Goal: Task Accomplishment & Management: Manage account settings

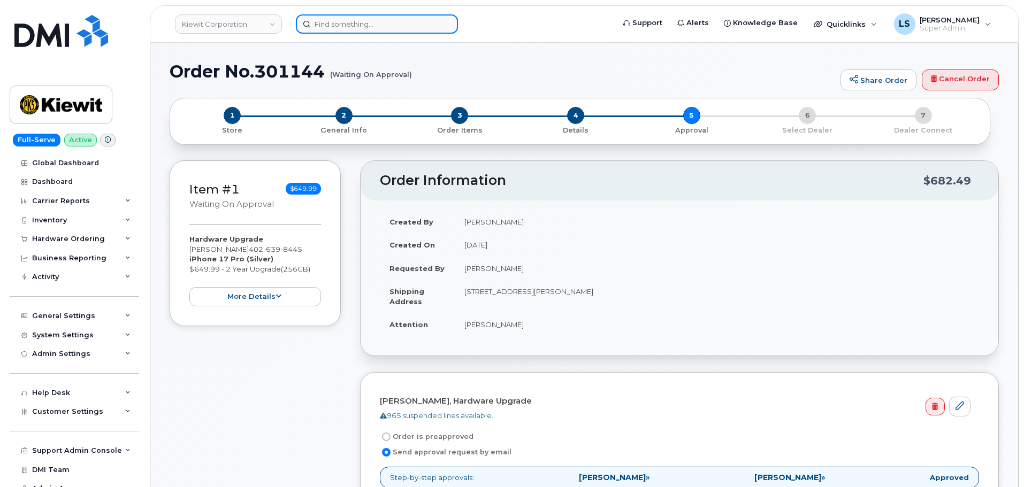
click at [393, 18] on input at bounding box center [377, 23] width 162 height 19
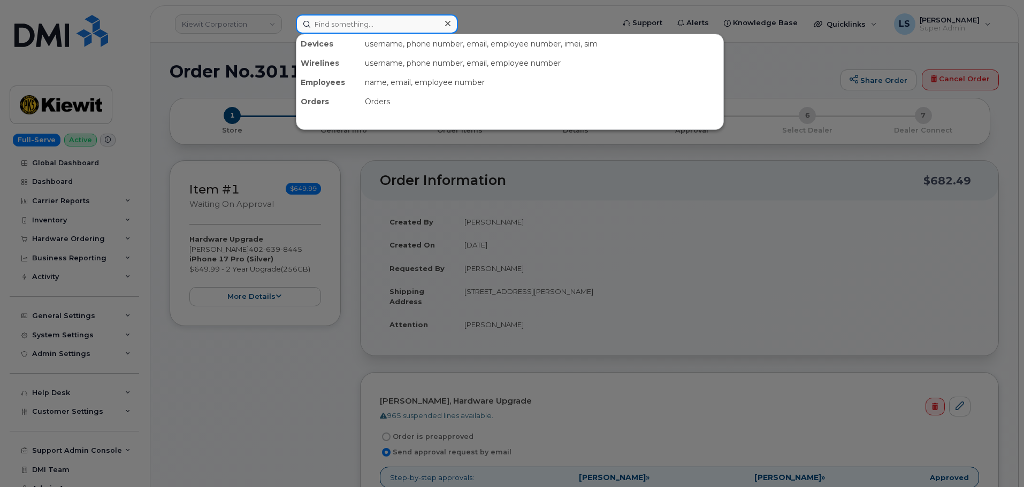
paste input "8162102445"
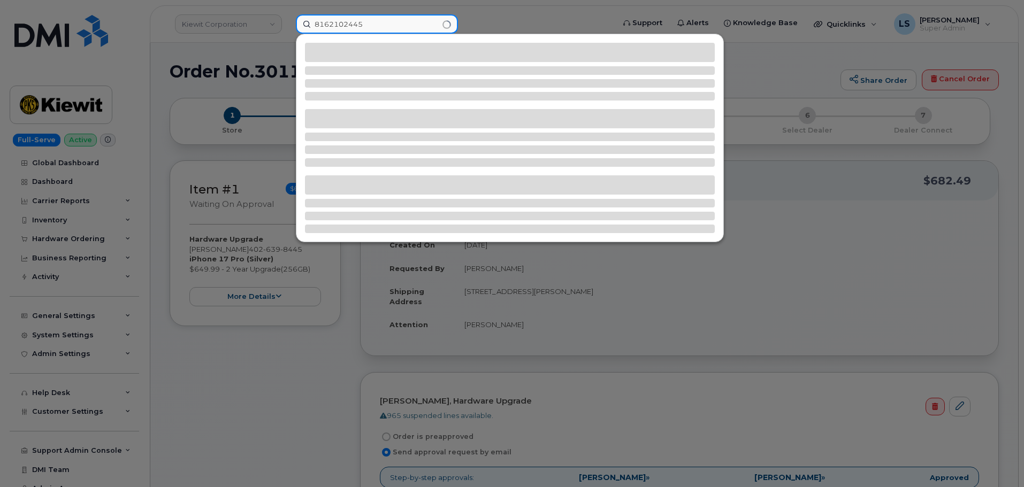
type input "8162102445"
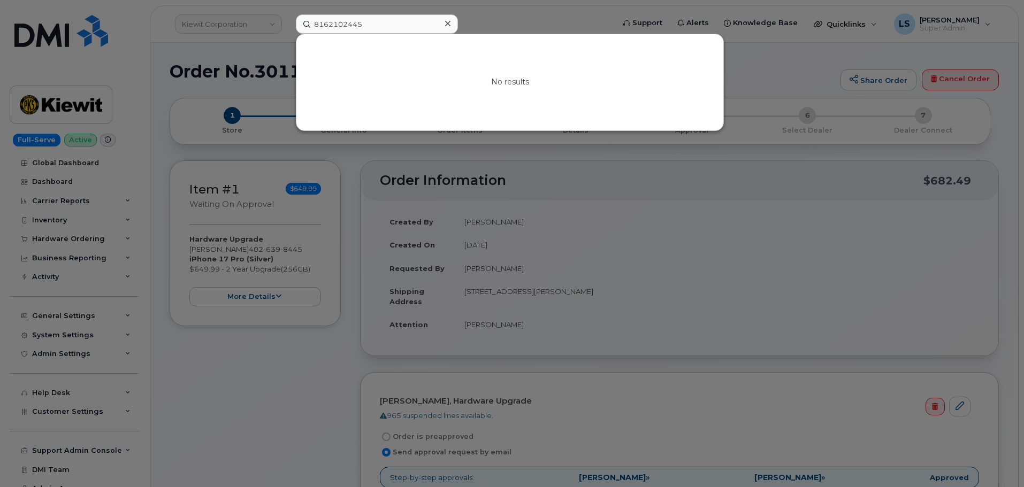
click at [447, 24] on icon at bounding box center [447, 23] width 5 height 9
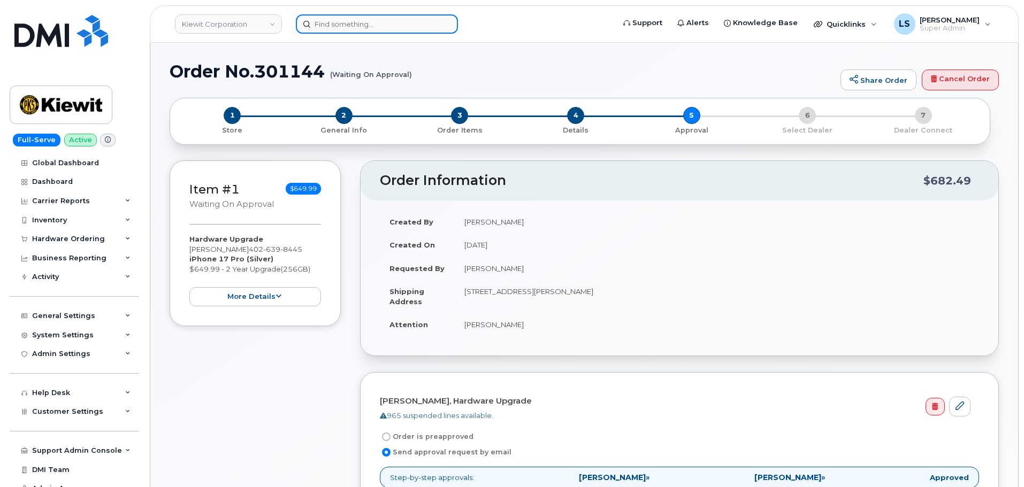
click at [362, 32] on input at bounding box center [377, 23] width 162 height 19
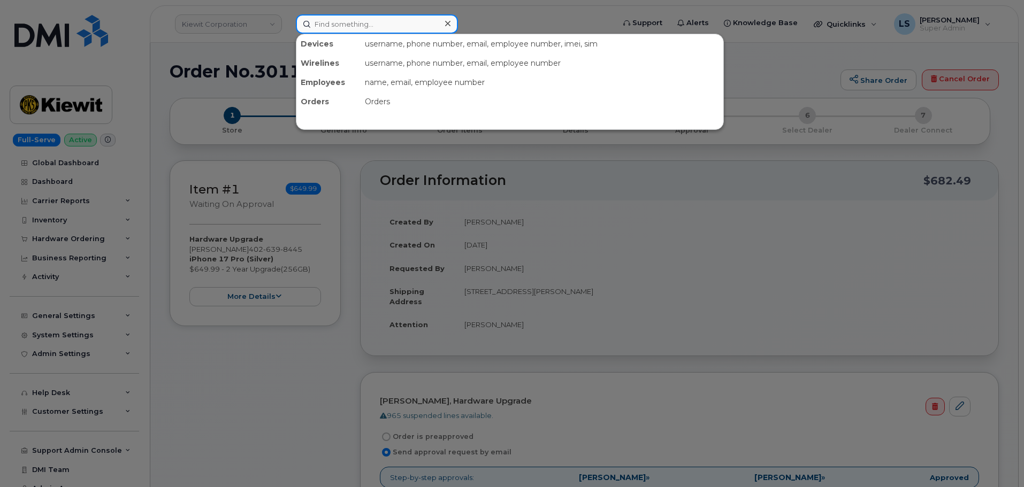
paste input "330) 958-5814"
type input "330) 958-5814"
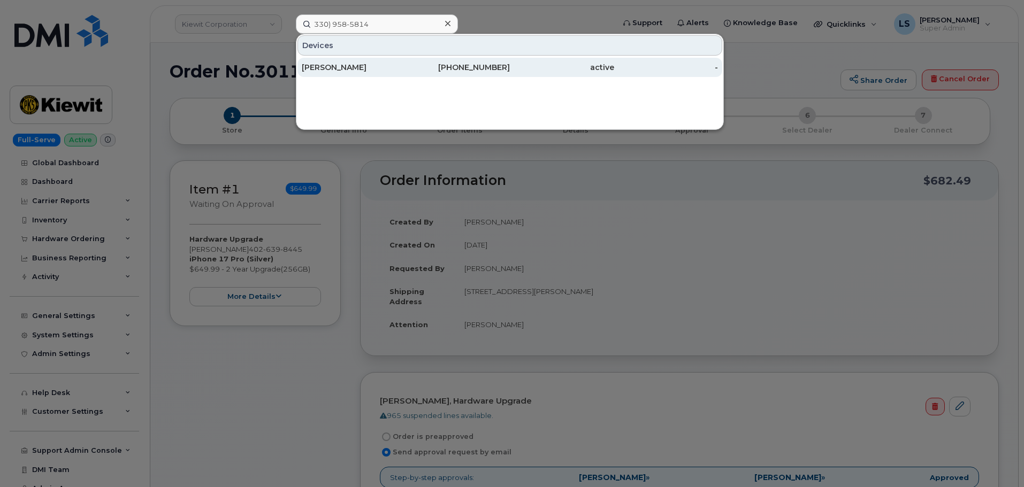
click at [344, 72] on div "ANN I CAREY" at bounding box center [354, 67] width 104 height 11
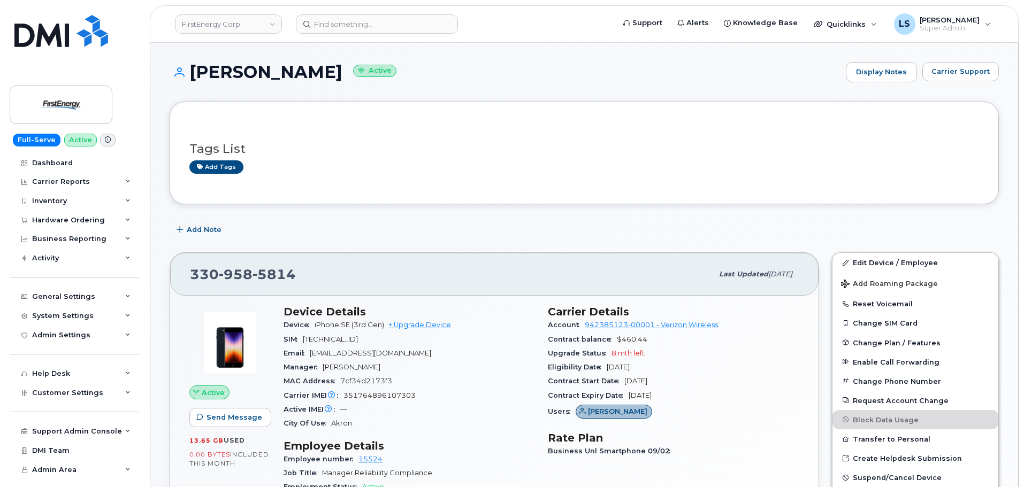
scroll to position [160, 0]
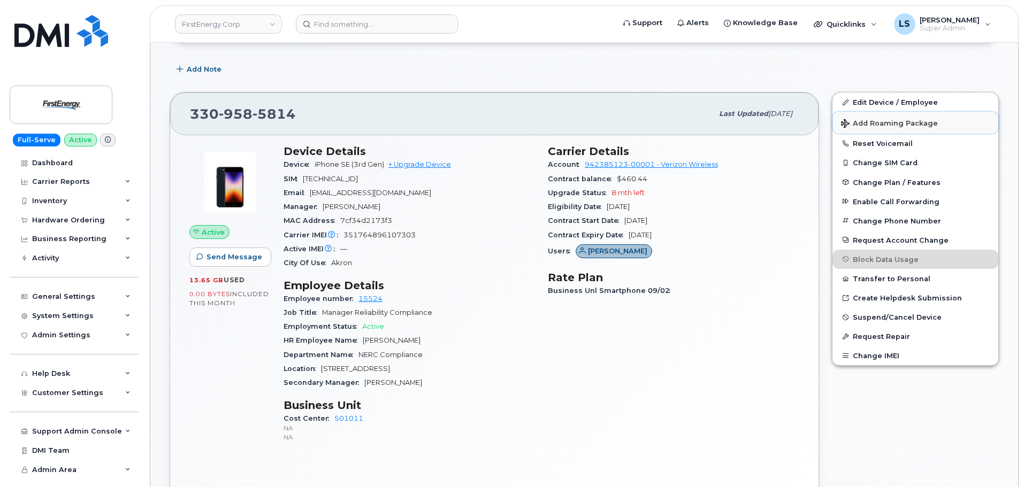
click at [905, 121] on span "Add Roaming Package" at bounding box center [889, 124] width 97 height 10
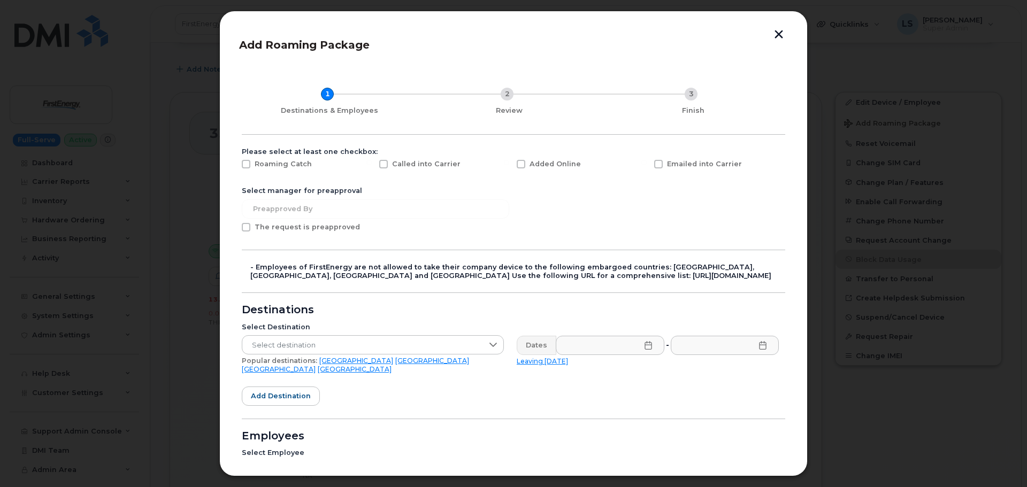
click at [776, 33] on button "button" at bounding box center [779, 35] width 16 height 11
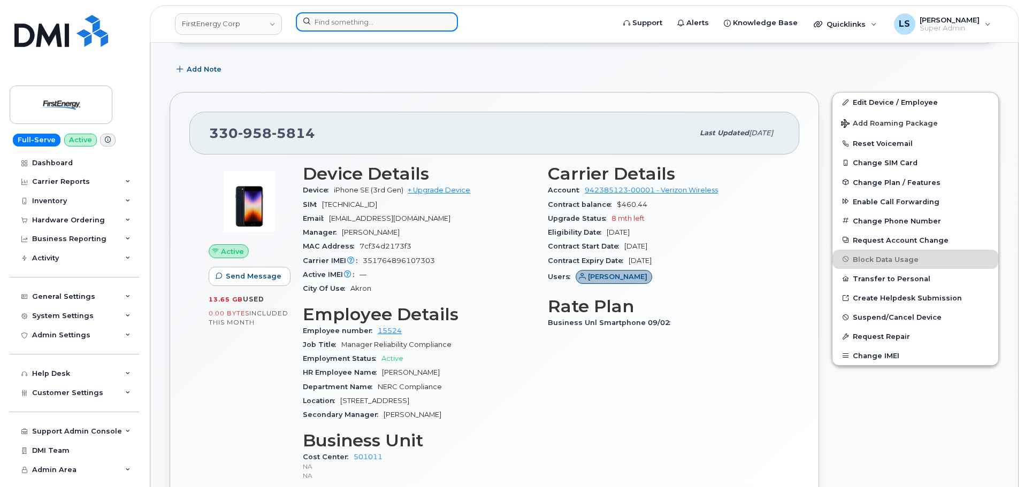
click at [382, 20] on input at bounding box center [377, 21] width 162 height 19
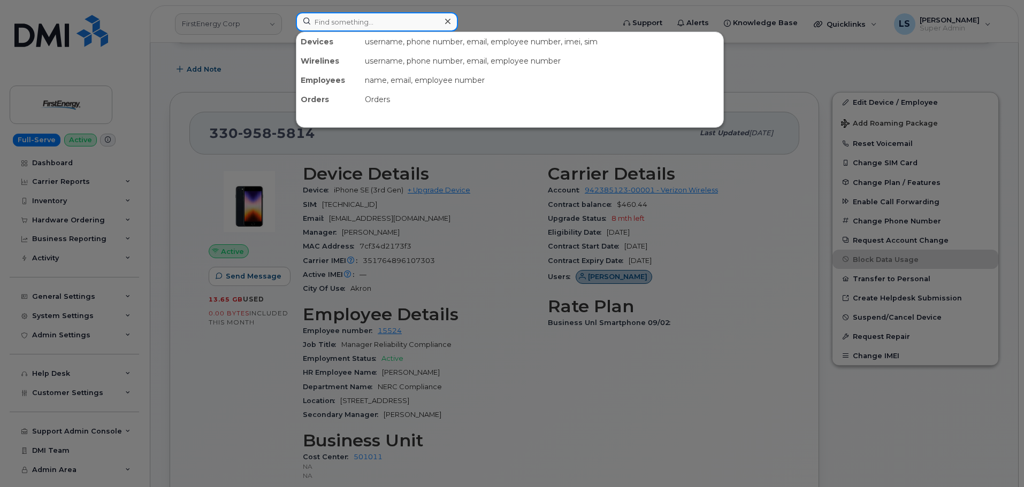
paste input "301127"
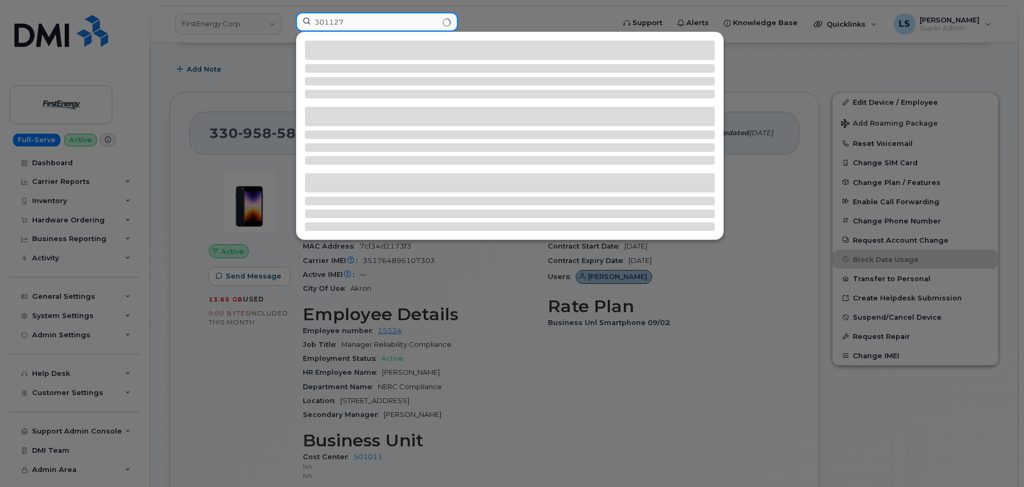
type input "301127"
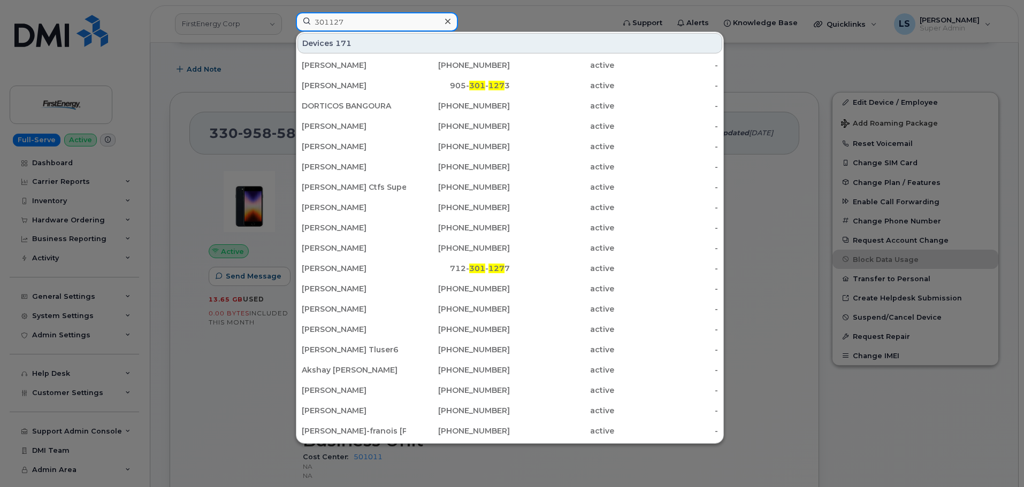
scroll to position [296, 0]
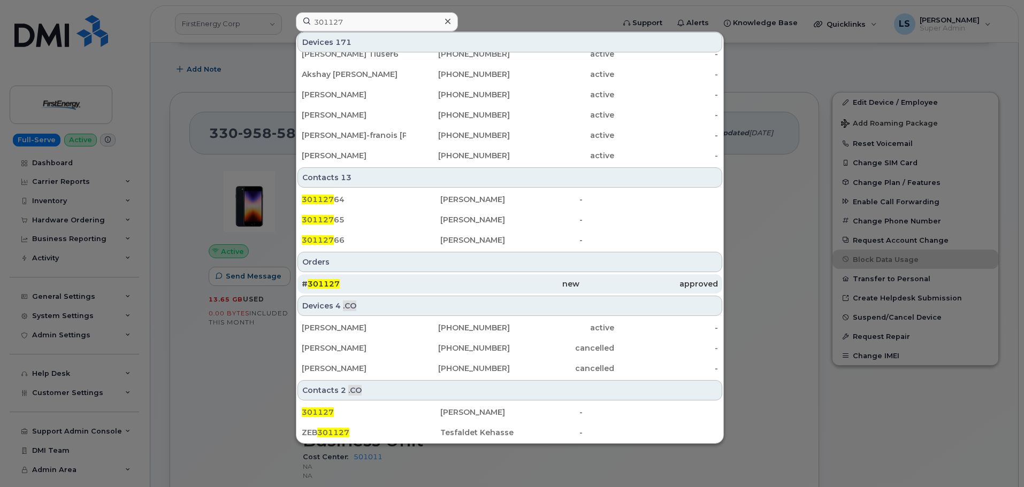
click at [334, 290] on div "# 301127" at bounding box center [371, 283] width 139 height 19
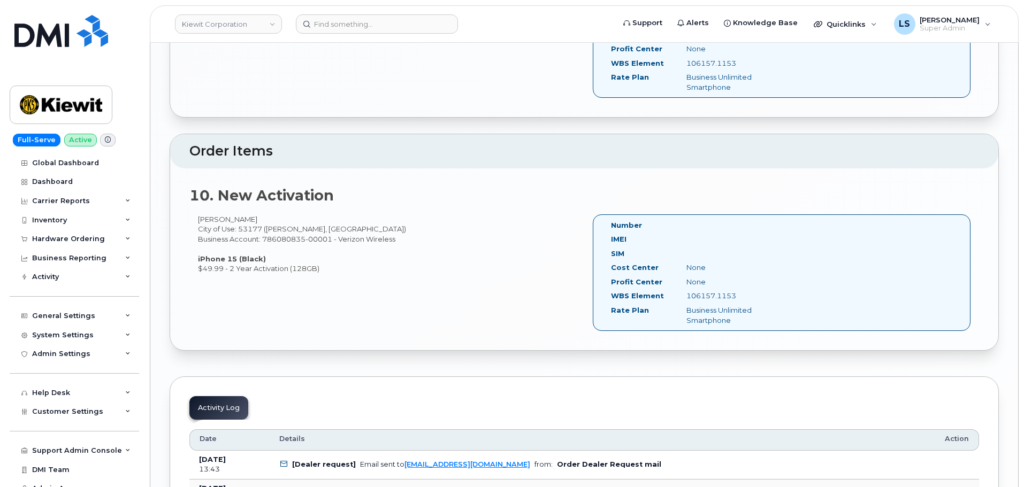
scroll to position [2193, 0]
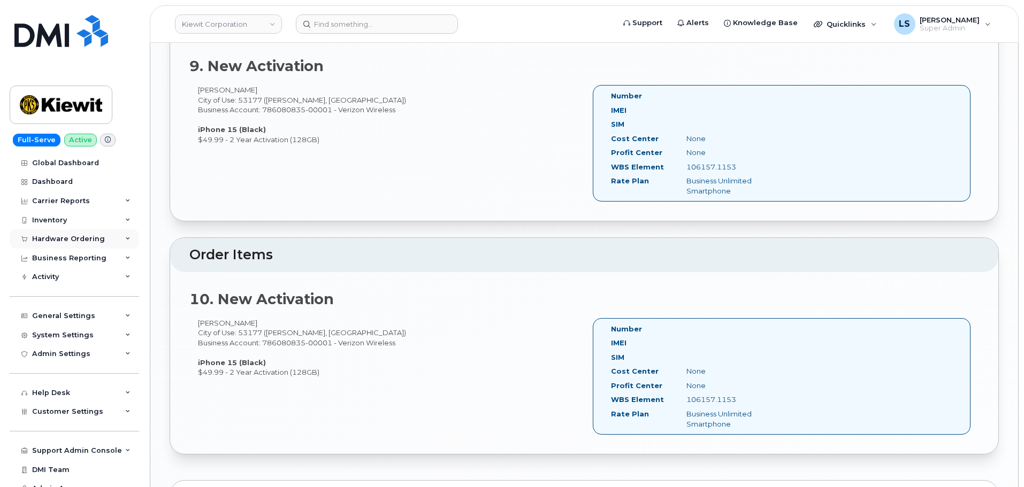
click at [93, 240] on div "Hardware Ordering" at bounding box center [68, 239] width 73 height 9
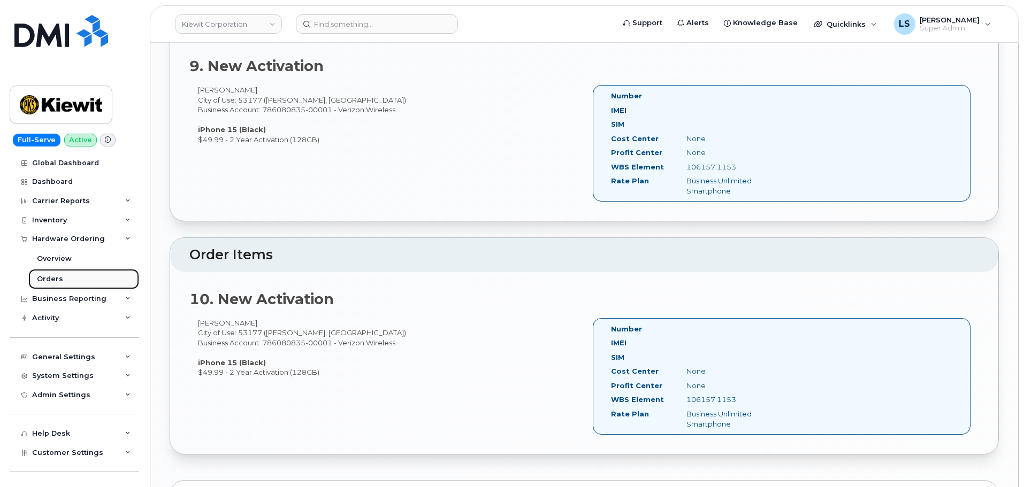
click at [80, 277] on link "Orders" at bounding box center [83, 279] width 111 height 20
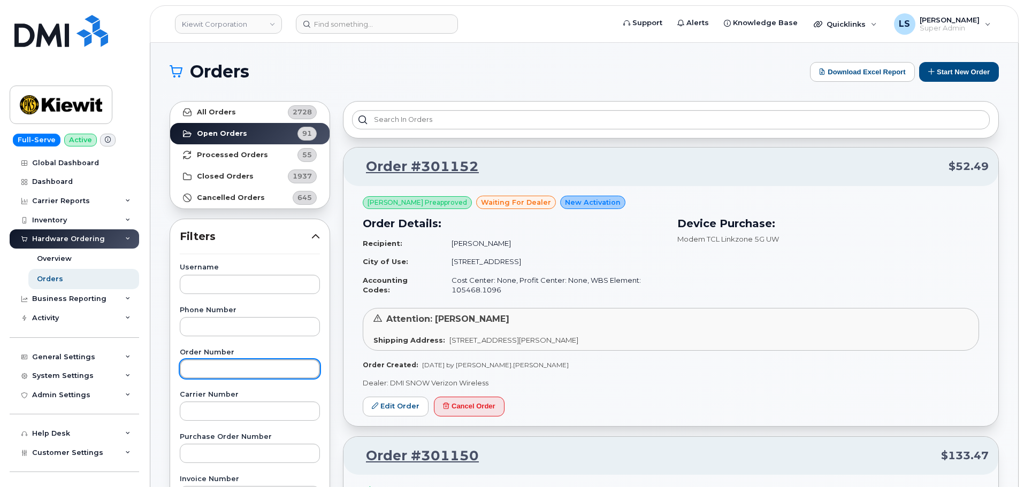
click at [223, 375] on input "text" at bounding box center [250, 369] width 140 height 19
paste input "301127"
type input "301127"
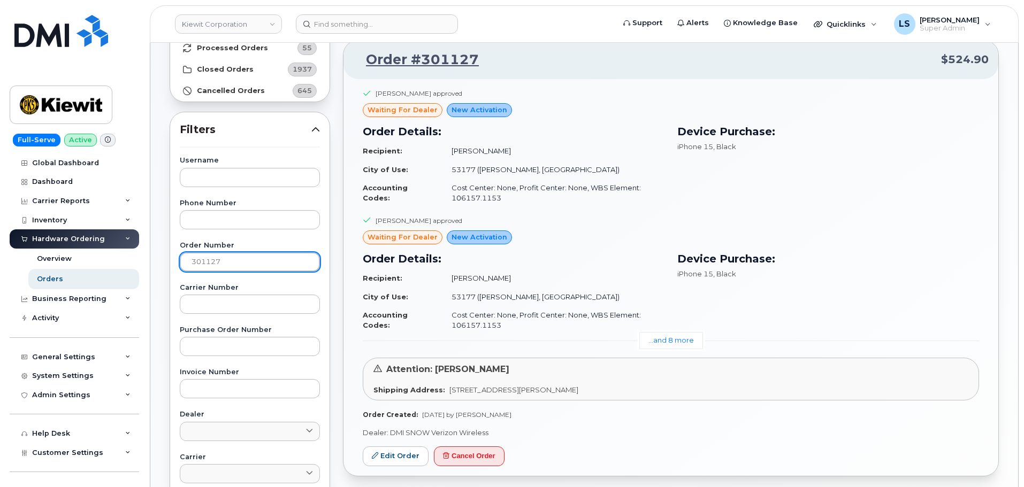
scroll to position [160, 0]
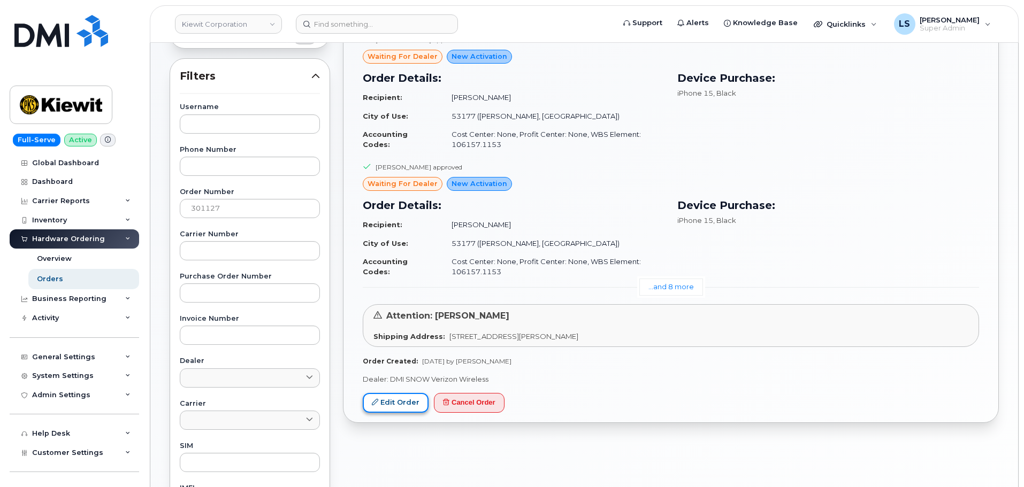
click at [409, 401] on link "Edit Order" at bounding box center [396, 403] width 66 height 20
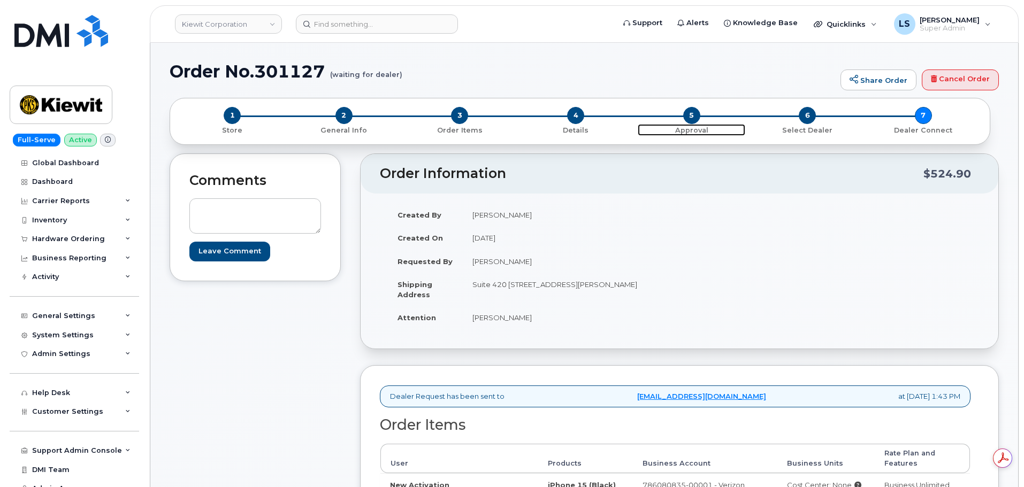
click at [686, 114] on span "5" at bounding box center [691, 115] width 17 height 17
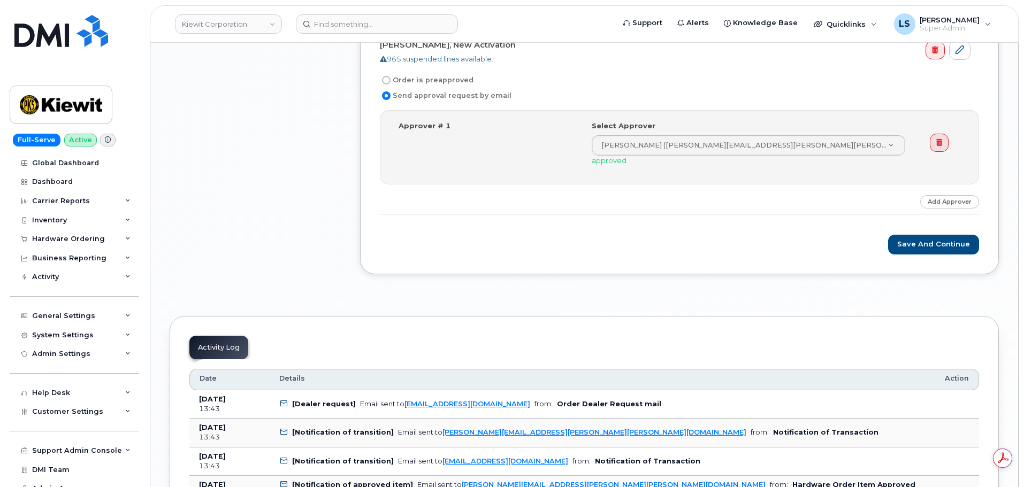
scroll to position [2086, 0]
